Goal: Task Accomplishment & Management: Use online tool/utility

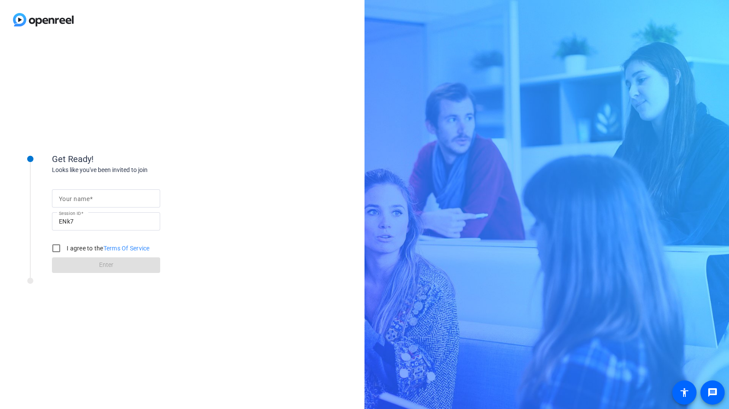
drag, startPoint x: 79, startPoint y: 193, endPoint x: 76, endPoint y: 197, distance: 4.6
click at [76, 197] on div at bounding box center [106, 198] width 94 height 18
type input "[PERSON_NAME]"
click at [54, 253] on input "I agree to the Terms Of Service" at bounding box center [56, 247] width 17 height 17
checkbox input "true"
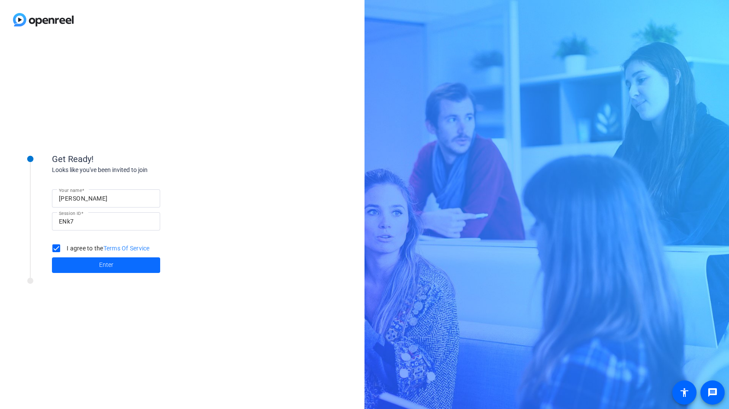
click at [105, 269] on span "Enter" at bounding box center [106, 264] width 14 height 9
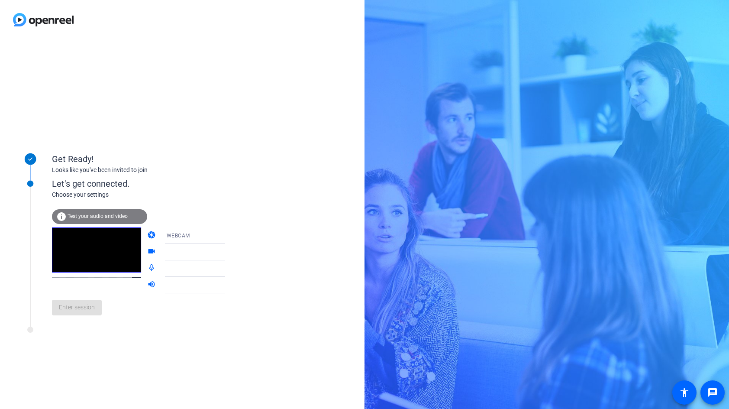
click at [87, 265] on video at bounding box center [96, 249] width 89 height 45
click at [97, 256] on video at bounding box center [96, 249] width 89 height 45
click at [89, 219] on span "Test your audio and video" at bounding box center [98, 216] width 60 height 6
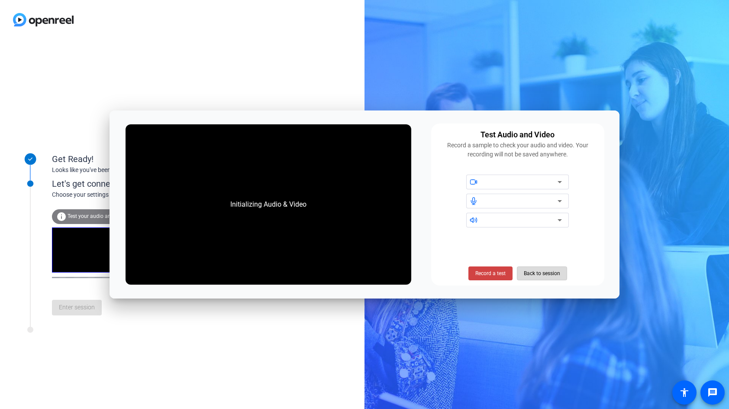
click at [539, 275] on span "Back to session" at bounding box center [542, 273] width 36 height 16
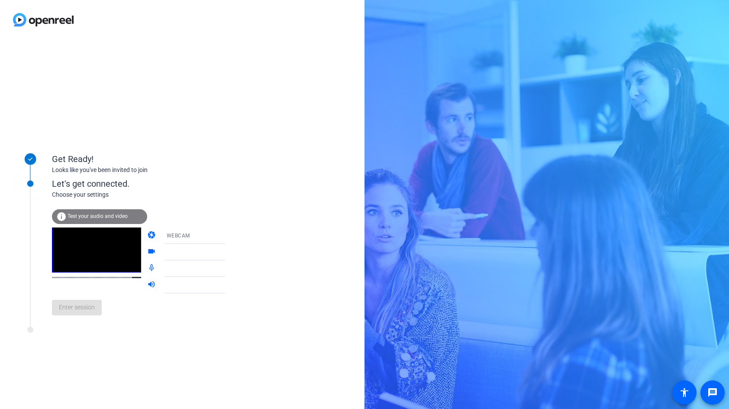
drag, startPoint x: 81, startPoint y: 308, endPoint x: 88, endPoint y: 300, distance: 11.0
click at [81, 307] on div "Enter session" at bounding box center [147, 307] width 191 height 29
click at [173, 236] on span "WEBCAM" at bounding box center [178, 236] width 23 height 6
drag, startPoint x: 167, startPoint y: 275, endPoint x: 167, endPoint y: 268, distance: 6.9
click at [167, 275] on span "DESKTOP" at bounding box center [167, 273] width 24 height 10
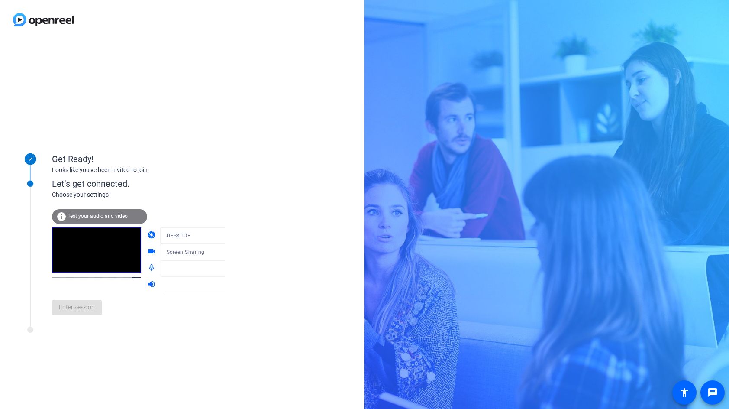
click at [255, 210] on div "Get Ready! Looks like you've been invited to join Let's get connected. Choose y…" at bounding box center [182, 223] width 365 height 369
click at [77, 308] on div "Enter session" at bounding box center [147, 307] width 191 height 29
click at [178, 238] on mat-form-field "DESKTOP" at bounding box center [201, 235] width 83 height 16
click at [218, 240] on mat-form-field "DESKTOP" at bounding box center [201, 235] width 83 height 16
click at [217, 239] on mat-form-field "DESKTOP" at bounding box center [201, 235] width 83 height 16
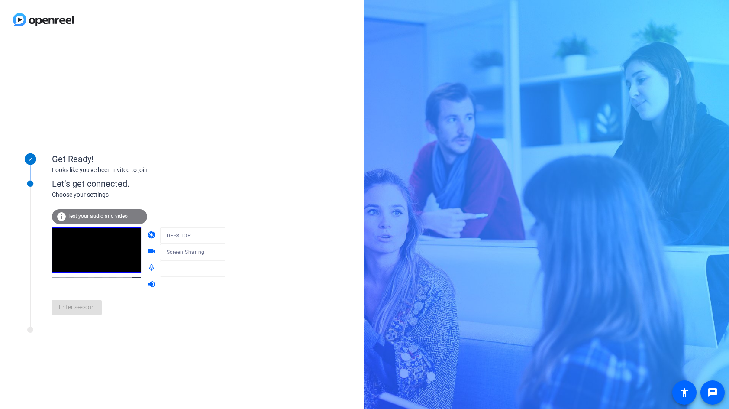
click at [214, 253] on div at bounding box center [201, 249] width 83 height 10
click at [78, 215] on div "info Test your audio and video" at bounding box center [99, 216] width 95 height 15
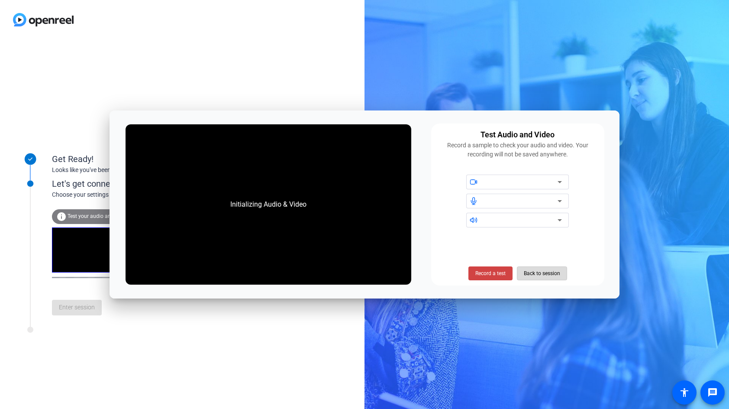
click at [541, 275] on span "Back to session" at bounding box center [542, 273] width 36 height 16
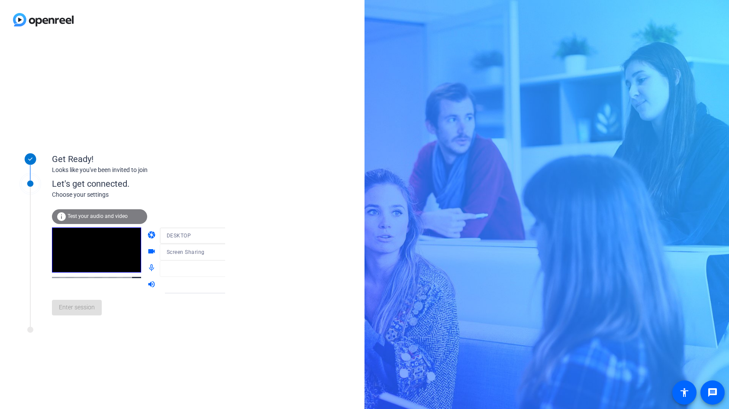
click at [211, 136] on div "Get Ready! Looks like you've been invited to join Let's get connected. Choose y…" at bounding box center [182, 223] width 365 height 369
drag, startPoint x: 90, startPoint y: 314, endPoint x: 96, endPoint y: 286, distance: 28.3
click at [90, 313] on div "Enter session" at bounding box center [147, 307] width 191 height 29
click at [102, 211] on div "info Test your audio and video camera WEBCAM videocam FaceTime HD Camera (Built…" at bounding box center [147, 260] width 191 height 123
click at [93, 248] on video at bounding box center [96, 249] width 89 height 45
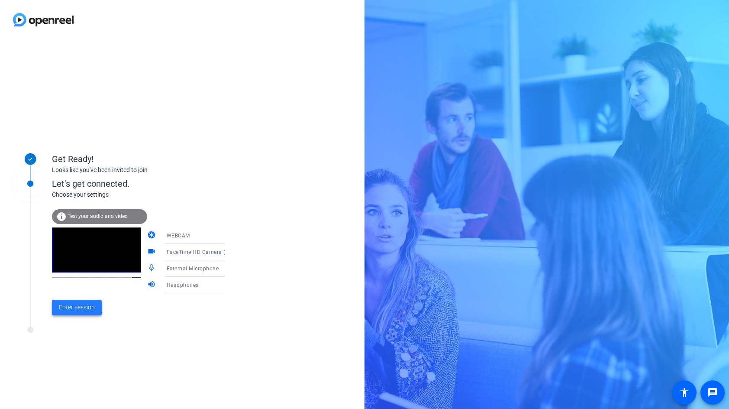
click at [80, 307] on span "Enter session" at bounding box center [77, 307] width 36 height 9
